Goal: Information Seeking & Learning: Learn about a topic

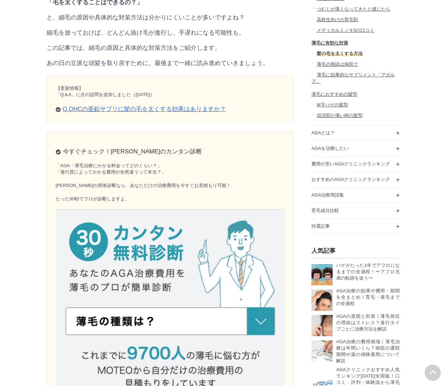
scroll to position [9781, 353]
click at [124, 112] on link "Q.DHCの亜鉛サプリに髪の毛を太くする効果はありますか？" at bounding box center [145, 109] width 164 height 7
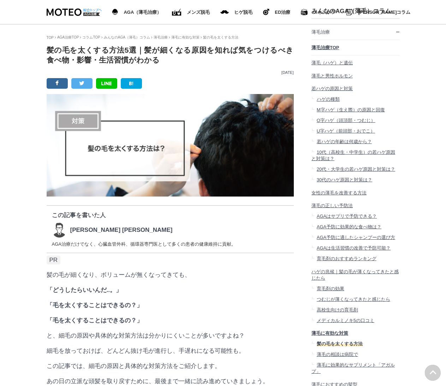
drag, startPoint x: 125, startPoint y: 182, endPoint x: 119, endPoint y: -16, distance: 198.0
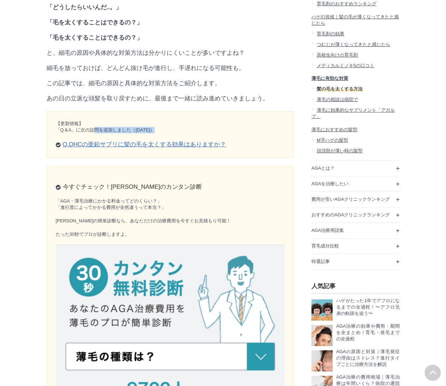
drag, startPoint x: 92, startPoint y: 154, endPoint x: 158, endPoint y: 153, distance: 65.7
click at [158, 133] on p "【更新情報】 「Q＆A」に次の設問を追加しました（[DATE]）" at bounding box center [170, 126] width 229 height 13
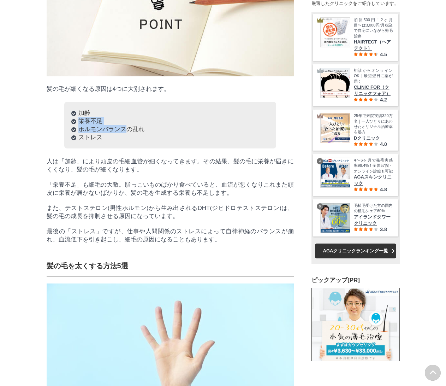
drag, startPoint x: 77, startPoint y: 171, endPoint x: 128, endPoint y: 183, distance: 51.5
click at [128, 148] on ol "加齢 栄養不足 ホルモンバランスの乱れ ストレス" at bounding box center [170, 125] width 212 height 47
click at [128, 133] on li "ホルモンバランスの乱れ" at bounding box center [170, 129] width 198 height 8
click at [83, 173] on p "人は「加齢」により頭皮の毛細血管が細くなってきます。その結果、髪の毛に栄養が届きにくくなり、髪の毛が細くなります。" at bounding box center [170, 165] width 247 height 16
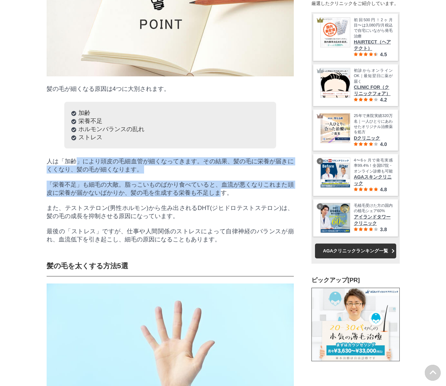
drag, startPoint x: 76, startPoint y: 217, endPoint x: 222, endPoint y: 251, distance: 149.8
click at [222, 197] on p "「栄養不足」も細毛の大敵。脂っこいものばかり食べていると、血流が悪くなりこれまた頭皮に栄養が届かないばかりか、髪の毛を生成する栄養も不足します。" at bounding box center [170, 189] width 247 height 16
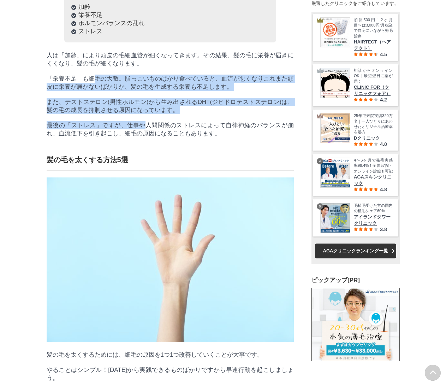
drag, startPoint x: 93, startPoint y: 138, endPoint x: 143, endPoint y: 182, distance: 66.6
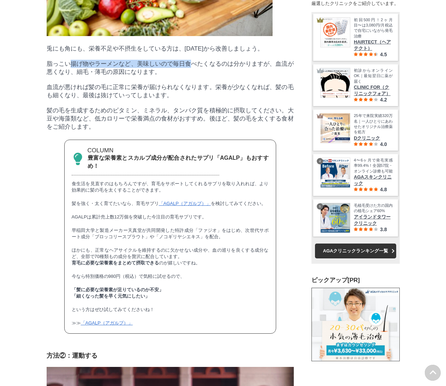
drag, startPoint x: 70, startPoint y: 129, endPoint x: 190, endPoint y: 131, distance: 120.5
click at [190, 76] on p "脂っこい揚げ物やラーメンなど、美味しいので毎日食べたくなるのは分かりますが、血流が悪くなり、細毛・薄毛の原因になります。" at bounding box center [170, 68] width 247 height 16
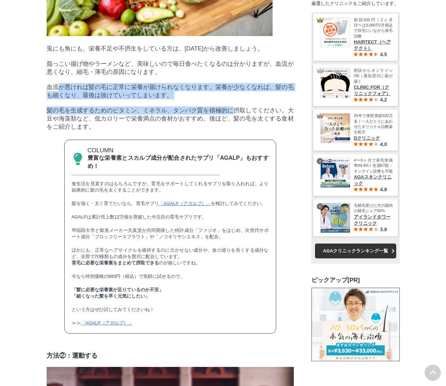
drag, startPoint x: 59, startPoint y: 155, endPoint x: 231, endPoint y: 185, distance: 174.7
click at [231, 131] on p "髪の毛を生成するためのビタミン、ミネラル、タンパク質を積極的に摂取してください。大豆や海藻類など、低カロリーで栄養満点の食材がおすすめ。後ほど、髪の毛を太くす…" at bounding box center [170, 118] width 247 height 24
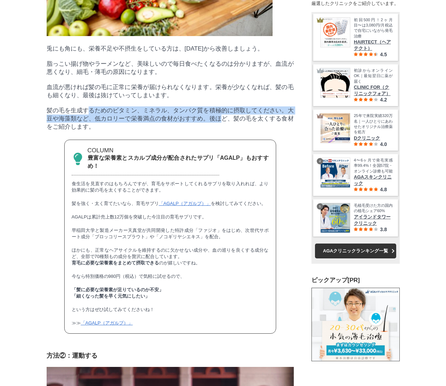
drag, startPoint x: 92, startPoint y: 181, endPoint x: 223, endPoint y: 193, distance: 131.6
click at [223, 131] on p "髪の毛を生成するためのビタミン、ミネラル、タンパク質を積極的に摂取してください。大豆や海藻類など、低カロリーで栄養満点の食材がおすすめ。後ほど、髪の毛を太くす…" at bounding box center [170, 118] width 247 height 24
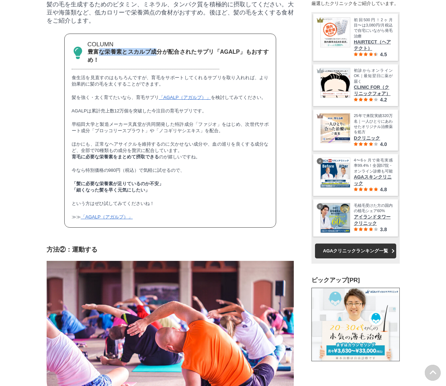
drag, startPoint x: 101, startPoint y: 130, endPoint x: 160, endPoint y: 128, distance: 58.7
click at [160, 63] on strong "豊富な栄養素とスカルプ成分が配合されたサプリ「AGALP」もおすすめ！" at bounding box center [178, 56] width 181 height 14
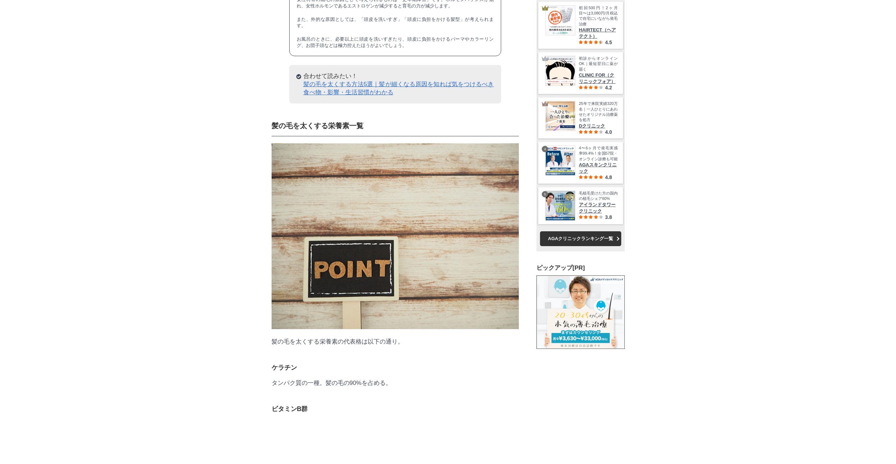
scroll to position [3533, 0]
